Goal: Task Accomplishment & Management: Manage account settings

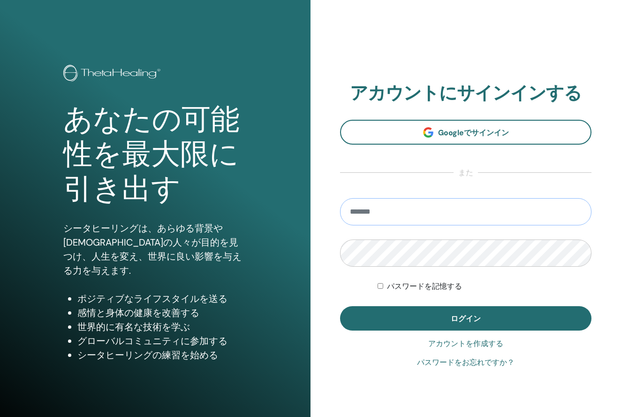
type input "**********"
click at [466, 318] on button "ログイン" at bounding box center [466, 318] width 252 height 24
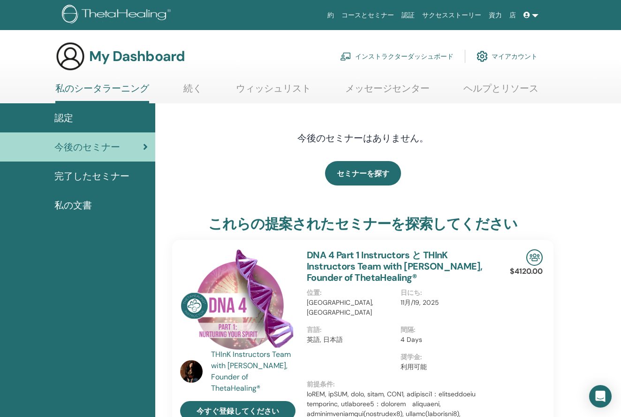
click at [448, 56] on link "インストラクターダッシュボード" at bounding box center [397, 56] width 114 height 21
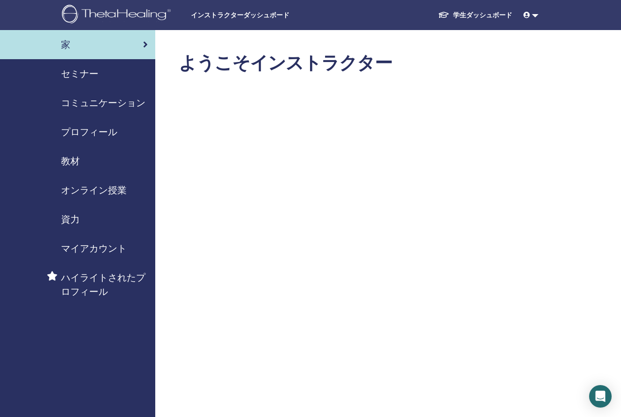
click at [104, 76] on div "セミナー" at bounding box center [78, 74] width 140 height 14
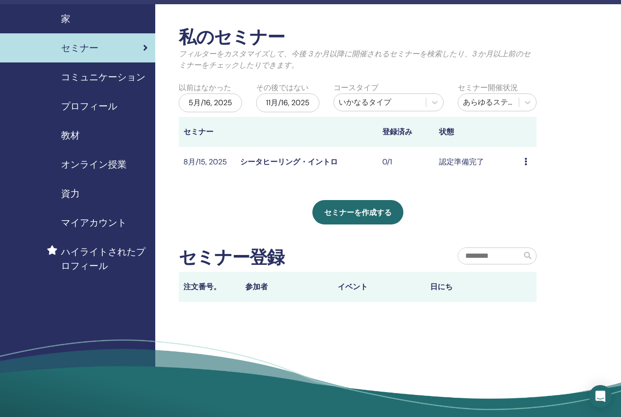
scroll to position [23, 0]
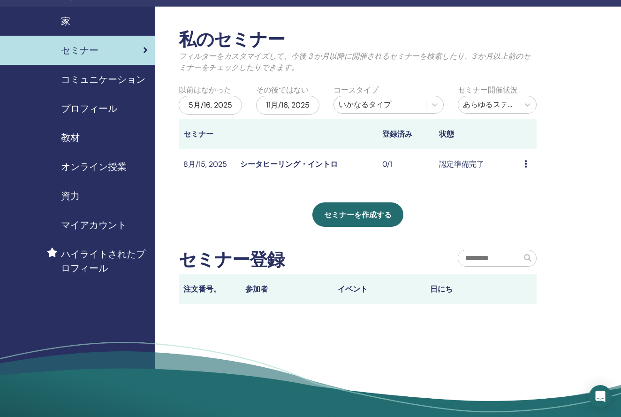
click at [527, 168] on icon at bounding box center [526, 164] width 3 height 8
click at [471, 172] on td "認定準備完了" at bounding box center [477, 164] width 85 height 31
click at [267, 169] on link "シータヒーリング・イントロ" at bounding box center [289, 164] width 98 height 10
